Goal: Complete application form: Complete application form

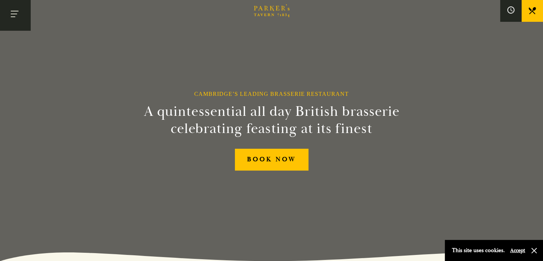
click at [19, 23] on button "Toggle navigation" at bounding box center [15, 15] width 30 height 30
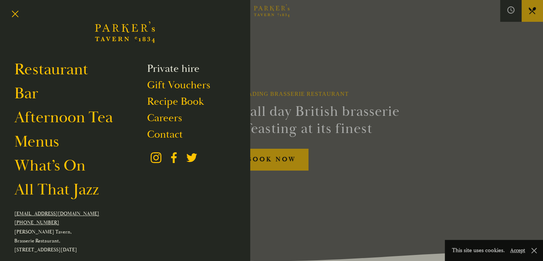
click at [147, 70] on link "Private hire" at bounding box center [173, 69] width 53 height 14
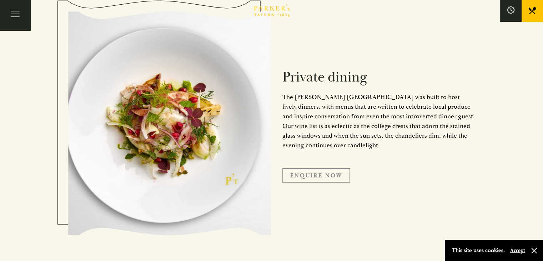
scroll to position [343, 0]
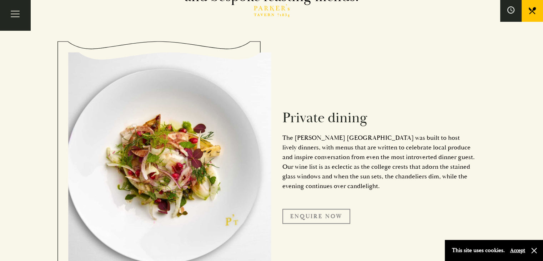
click at [313, 220] on link "Enquire Now" at bounding box center [317, 216] width 68 height 15
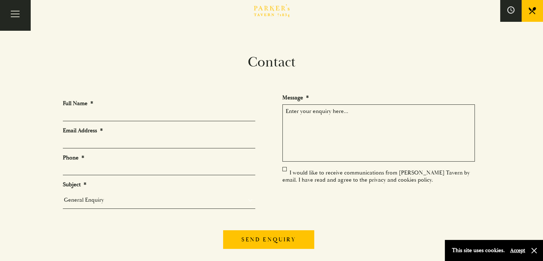
click at [98, 110] on li "Full Name *" at bounding box center [162, 110] width 198 height 21
click at [98, 114] on input "Full Name *" at bounding box center [159, 115] width 193 height 11
type input "Stella Albone"
click at [157, 142] on input "Email Address *" at bounding box center [159, 142] width 193 height 11
type input "stella.albone@sourcebioscience.com"
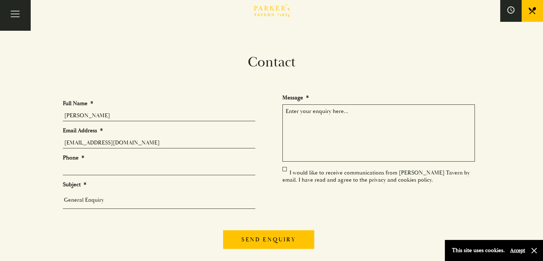
click at [163, 176] on ul "Full Name * Stella Albone Email Address * stella.albone@sourcebioscience.com Ph…" at bounding box center [272, 156] width 418 height 125
click at [163, 172] on input "Phone *" at bounding box center [159, 169] width 193 height 11
type input "07501135210"
click at [172, 196] on select "General Enquiry Private Bookings Group Bookings Events" at bounding box center [159, 200] width 193 height 10
select select "Private Bookings"
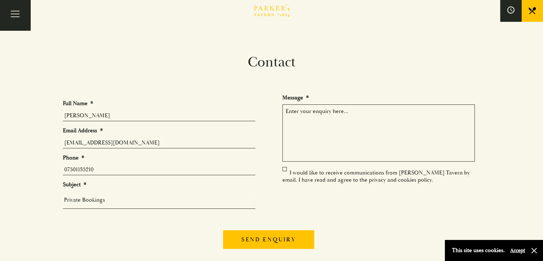
click at [63, 195] on select "General Enquiry Private Bookings Group Bookings Events" at bounding box center [159, 200] width 193 height 10
click at [332, 128] on textarea "Message *" at bounding box center [379, 132] width 193 height 57
click at [427, 111] on textarea "Hello, we are looking for a venue for our Christmas party" at bounding box center [379, 132] width 193 height 57
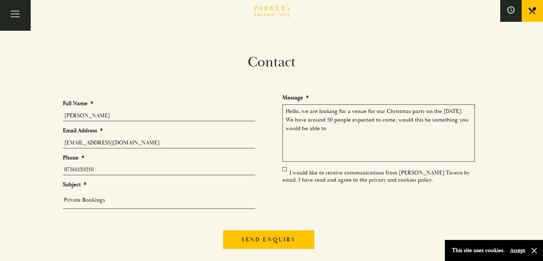
drag, startPoint x: 368, startPoint y: 130, endPoint x: 368, endPoint y: 135, distance: 4.6
click at [369, 131] on textarea "Hello, we are looking for a venue for our Christmas party on the 4th December 2…" at bounding box center [379, 132] width 193 height 57
click at [364, 125] on textarea "Hello, we are looking for a venue for our Christmas party on the 4th December 2…" at bounding box center [379, 132] width 193 height 57
click at [394, 129] on textarea "Hello, we are looking for a venue for our Christmas party on the 4th December 2…" at bounding box center [379, 132] width 193 height 57
click at [288, 167] on ul "Full Name * Stella Albone Email Address * stella.albone@sourcebioscience.com Ph…" at bounding box center [272, 156] width 418 height 125
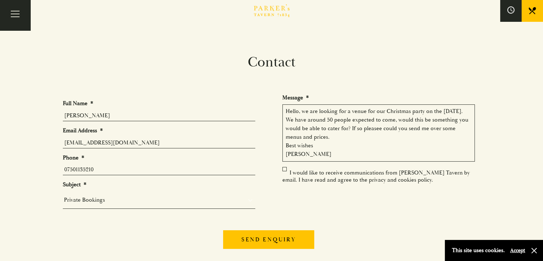
click at [285, 171] on label "I would like to receive communications from Parker’s Tavern by email. I have re…" at bounding box center [377, 176] width 188 height 14
click at [284, 173] on input "I would like to receive communications from Parker’s Tavern by email. I have re…" at bounding box center [284, 173] width 0 height 0
click at [283, 169] on label "I would like to receive communications from Parker’s Tavern by email. I have re…" at bounding box center [377, 176] width 188 height 14
click at [284, 173] on input "I would like to receive communications from Parker’s Tavern by email. I have re…" at bounding box center [284, 173] width 0 height 0
click at [285, 169] on label "I would like to receive communications from Parker’s Tavern by email. I have re…" at bounding box center [377, 176] width 188 height 14
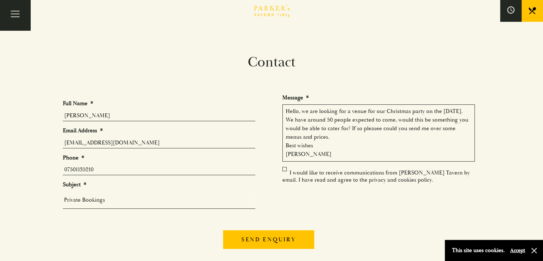
click at [284, 173] on input "I would like to receive communications from Parker’s Tavern by email. I have re…" at bounding box center [284, 173] width 0 height 0
click at [284, 169] on label "I would like to receive communications from Parker’s Tavern by email. I have re…" at bounding box center [377, 176] width 188 height 14
click at [284, 173] on input "I would like to receive communications from Parker’s Tavern by email. I have re…" at bounding box center [284, 173] width 0 height 0
click at [406, 128] on textarea "Hello, we are looking for a venue for our Christmas party on the 4th December 2…" at bounding box center [379, 132] width 193 height 57
type textarea "Hello, we are looking for a venue for our Christmas party on the 4th December 2…"
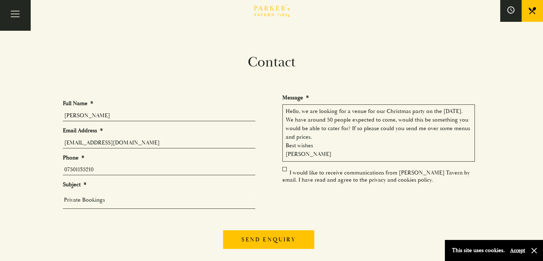
click at [284, 169] on label "I would like to receive communications from Parker’s Tavern by email. I have re…" at bounding box center [377, 176] width 188 height 14
click at [284, 173] on input "I would like to receive communications from Parker’s Tavern by email. I have re…" at bounding box center [284, 173] width 0 height 0
click at [285, 166] on ul "Full Name * Stella Albone Email Address * stella.albone@sourcebioscience.com Ph…" at bounding box center [272, 156] width 418 height 125
click at [283, 170] on label "I would like to receive communications from Parker’s Tavern by email. I have re…" at bounding box center [377, 176] width 188 height 14
click at [284, 173] on input "I would like to receive communications from Parker’s Tavern by email. I have re…" at bounding box center [284, 173] width 0 height 0
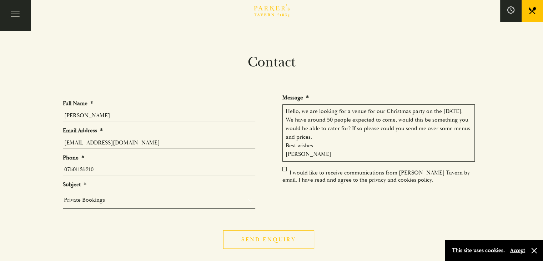
click at [273, 238] on input "Send enquiry" at bounding box center [268, 239] width 91 height 19
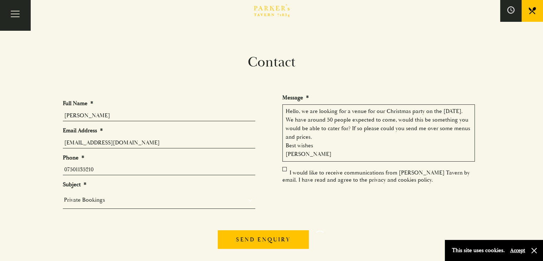
drag, startPoint x: 286, startPoint y: 187, endPoint x: 286, endPoint y: 183, distance: 3.9
click at [286, 185] on ul "Full Name * Stella Albone Email Address * stella.albone@sourcebioscience.com Ph…" at bounding box center [272, 156] width 418 height 125
click at [284, 181] on label "I would like to receive communications from Parker’s Tavern by email. I have re…" at bounding box center [377, 176] width 188 height 14
click at [284, 173] on input "I would like to receive communications from Parker’s Tavern by email. I have re…" at bounding box center [284, 173] width 0 height 0
click at [283, 179] on label "I would like to receive communications from Parker’s Tavern by email. I have re…" at bounding box center [377, 176] width 188 height 14
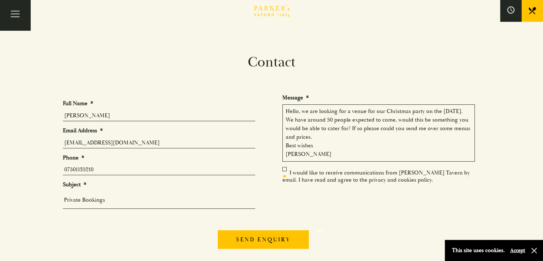
click at [284, 173] on input "I would like to receive communications from Parker’s Tavern by email. I have re…" at bounding box center [284, 173] width 0 height 0
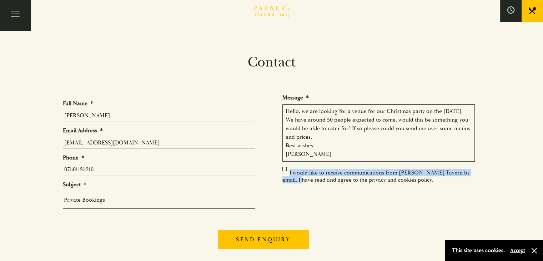
click at [283, 175] on label "I would like to receive communications from Parker’s Tavern by email. I have re…" at bounding box center [377, 176] width 188 height 14
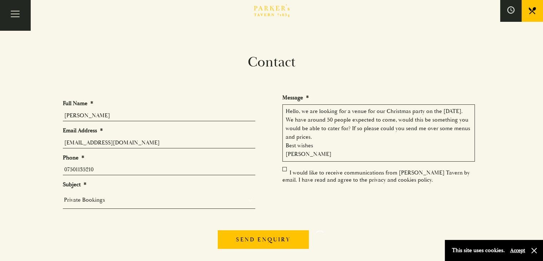
click at [283, 165] on ul "Full Name * Stella Albone Email Address * stella.albone@sourcebioscience.com Ph…" at bounding box center [272, 156] width 418 height 125
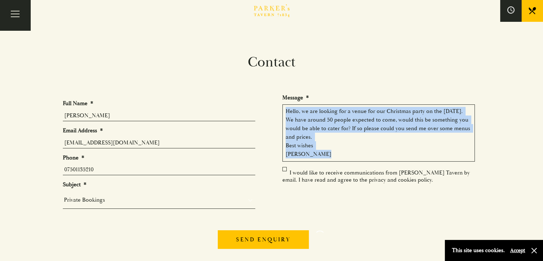
click at [283, 165] on ul "Full Name * Stella Albone Email Address * stella.albone@sourcebioscience.com Ph…" at bounding box center [272, 156] width 418 height 125
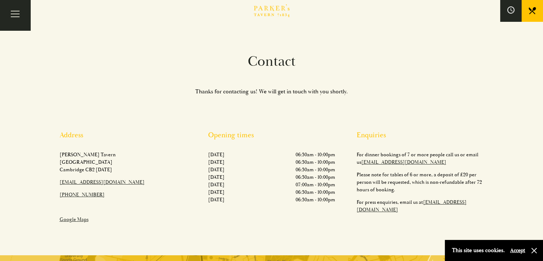
scroll to position [53, 0]
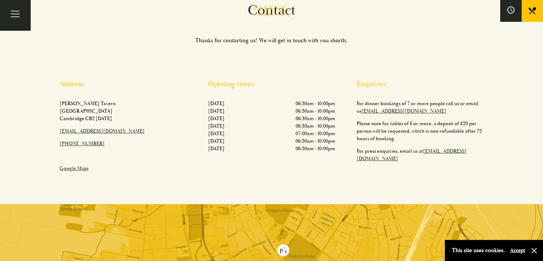
click at [284, 168] on div "Opening times Monday 06:30am - 10:00pm Tuesday 06:30am - 10:00pm Wednesday 06:3…" at bounding box center [272, 128] width 149 height 97
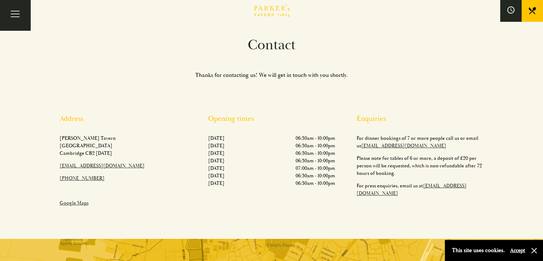
scroll to position [0, 0]
